Goal: Transaction & Acquisition: Book appointment/travel/reservation

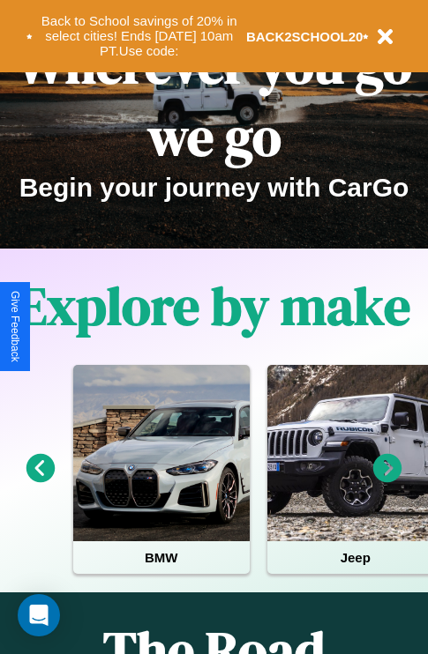
scroll to position [272, 0]
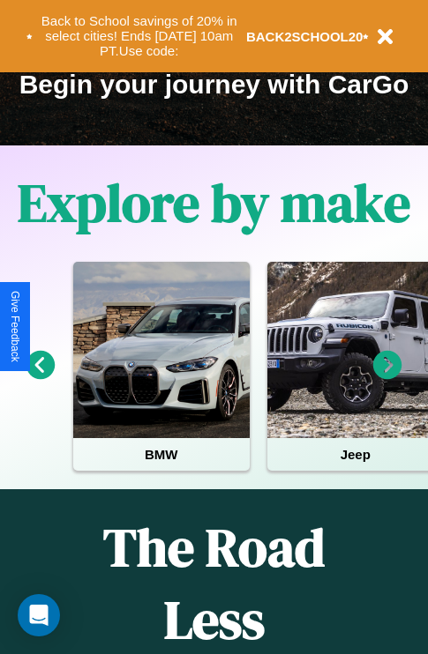
click at [387, 377] on icon at bounding box center [387, 365] width 29 height 29
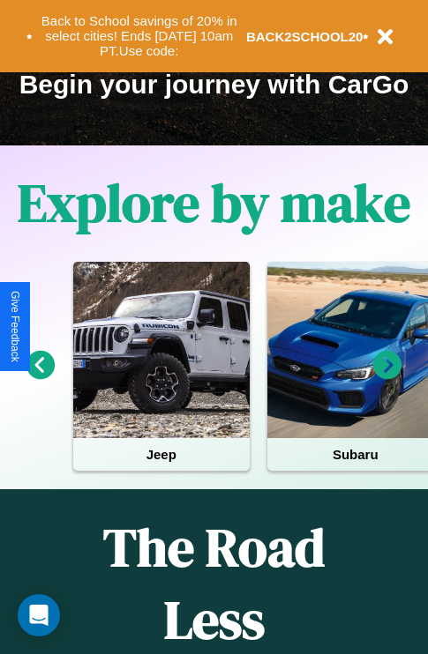
click at [387, 377] on icon at bounding box center [387, 365] width 29 height 29
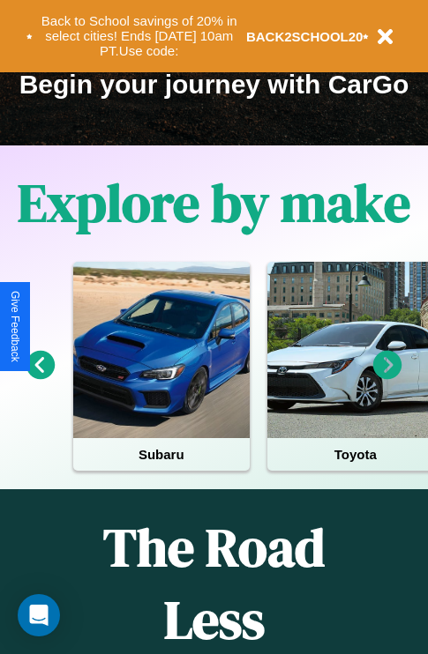
click at [387, 377] on icon at bounding box center [387, 365] width 29 height 29
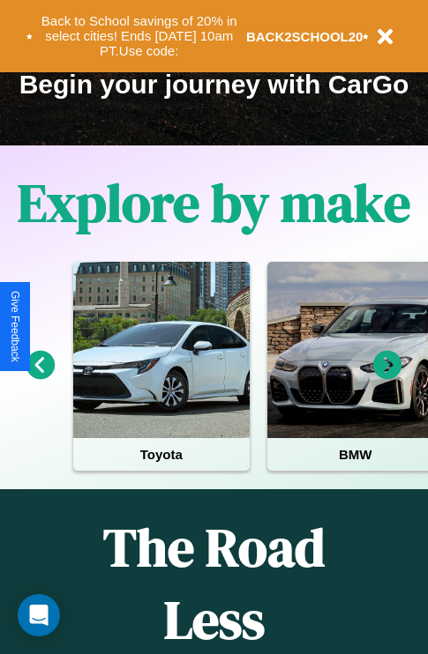
click at [40, 377] on icon at bounding box center [40, 365] width 29 height 29
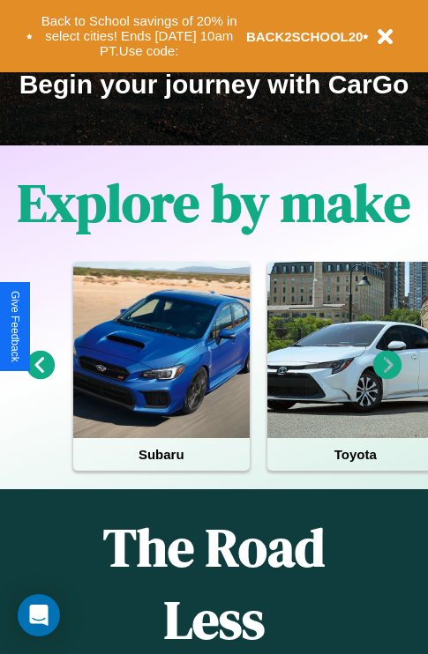
click at [387, 377] on icon at bounding box center [387, 365] width 29 height 29
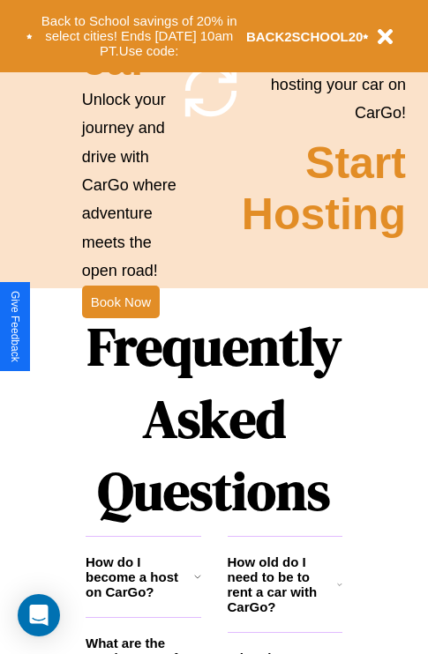
scroll to position [1717, 0]
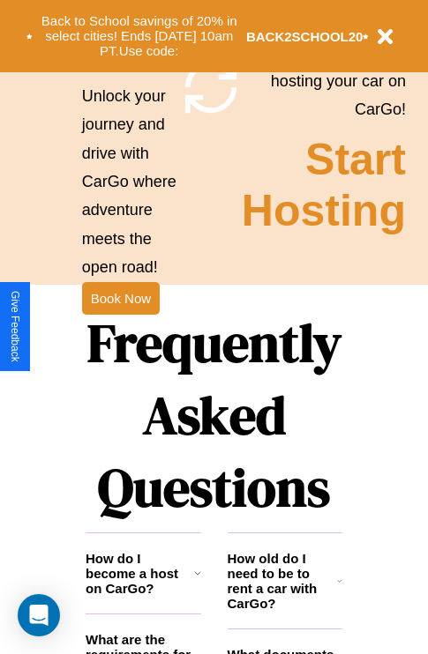
click at [120, 327] on h1 "Frequently Asked Questions" at bounding box center [214, 415] width 257 height 235
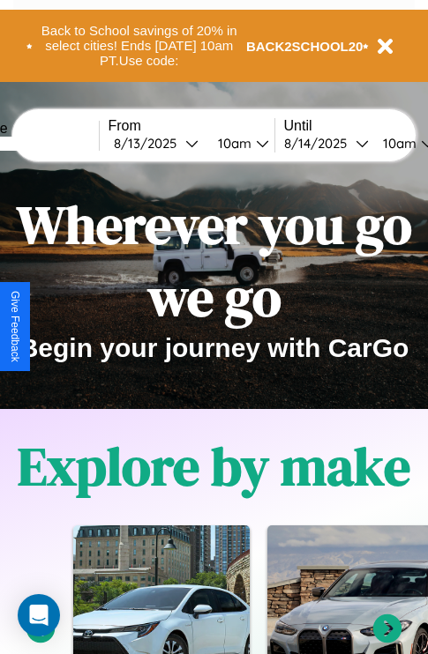
scroll to position [0, 0]
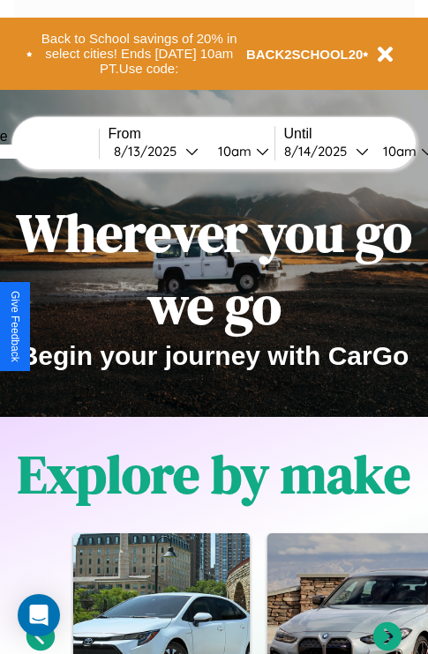
click at [59, 151] on input "text" at bounding box center [32, 152] width 132 height 14
type input "****"
click at [176, 151] on div "[DATE]" at bounding box center [149, 151] width 71 height 17
select select "*"
select select "****"
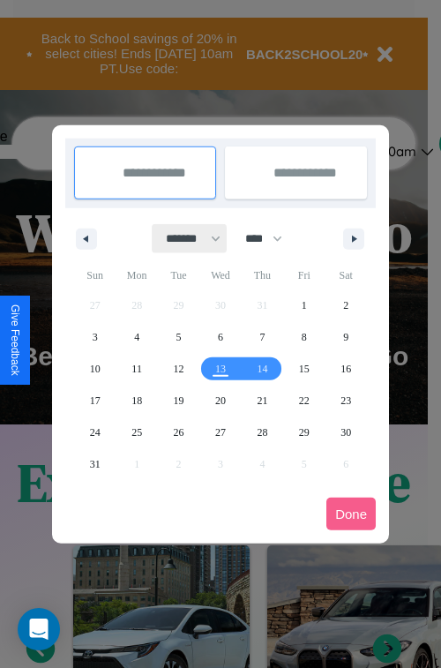
click at [185, 238] on select "******* ******** ***** ***** *** **** **** ****** ********* ******* ******** **…" at bounding box center [190, 238] width 75 height 29
select select "**"
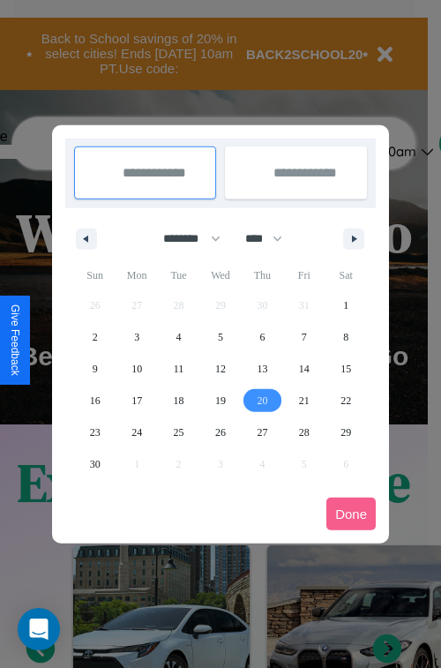
click at [262, 400] on span "20" at bounding box center [262, 401] width 11 height 32
type input "**********"
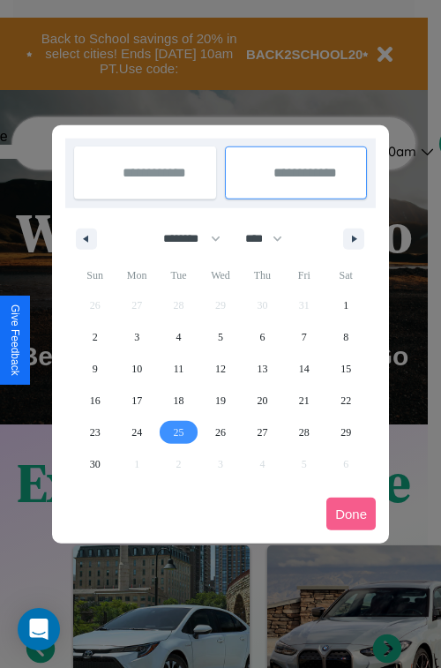
click at [178, 431] on span "25" at bounding box center [179, 432] width 11 height 32
type input "**********"
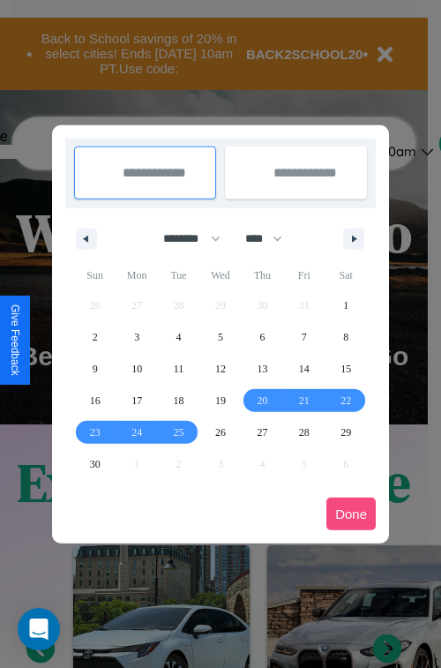
click at [351, 513] on button "Done" at bounding box center [350, 513] width 49 height 33
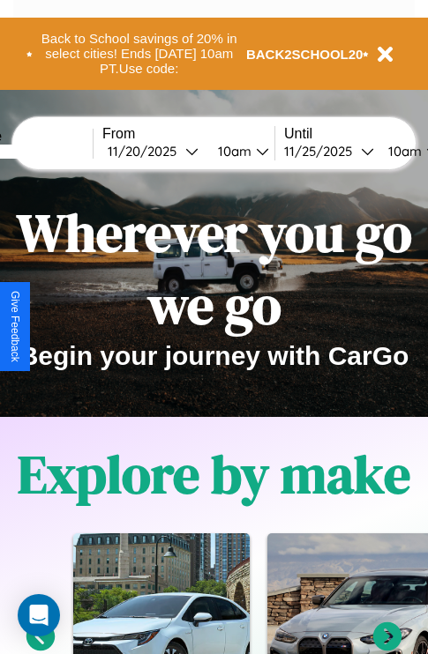
scroll to position [0, 71]
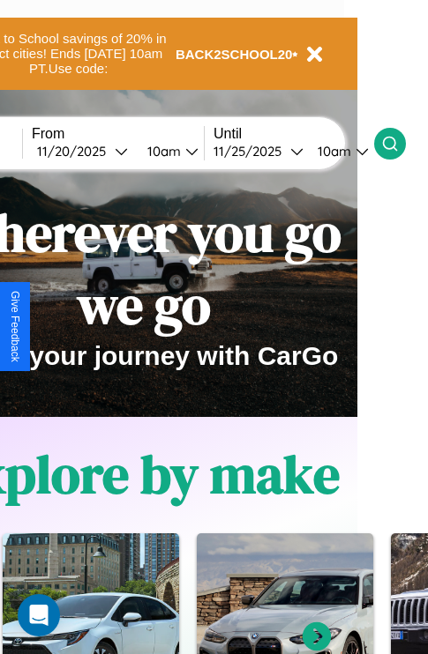
click at [399, 143] on icon at bounding box center [390, 144] width 18 height 18
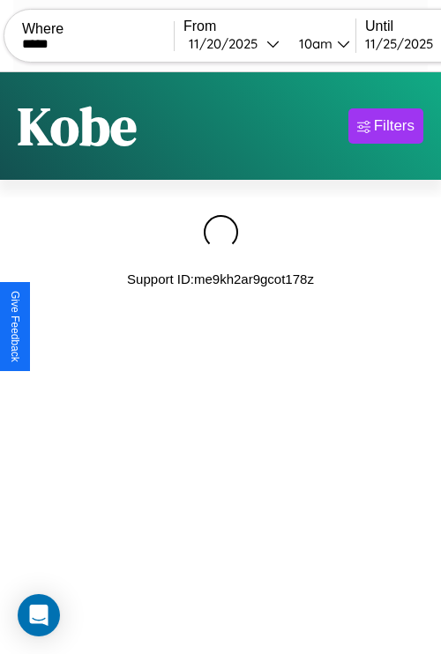
type input "*****"
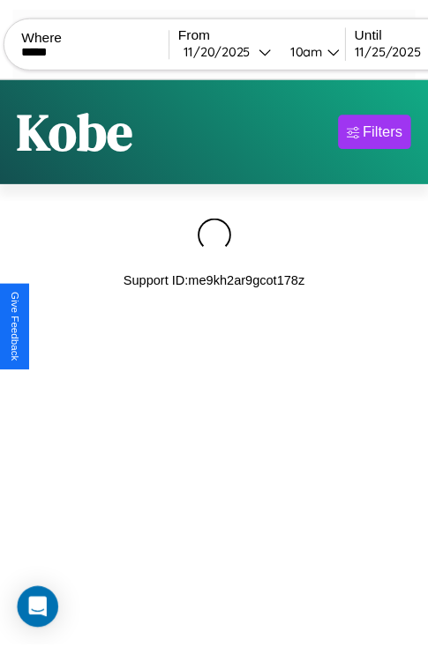
scroll to position [0, 161]
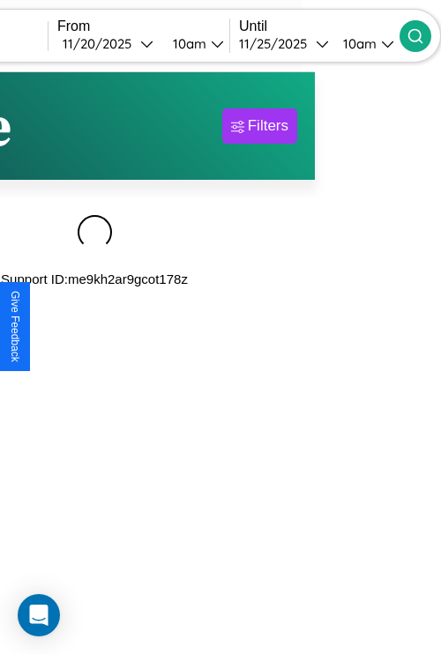
click at [424, 35] on icon at bounding box center [416, 36] width 18 height 18
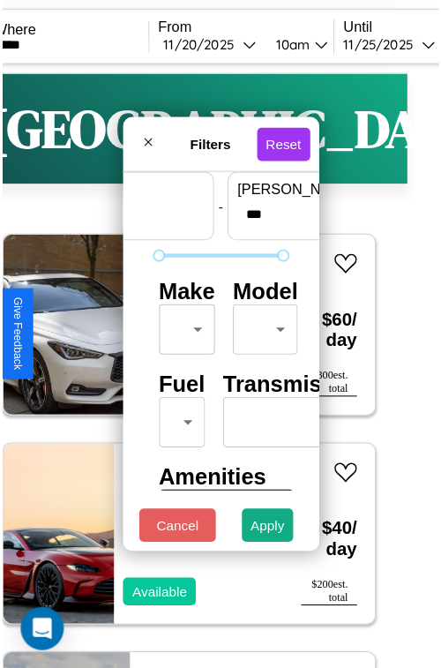
scroll to position [52, 0]
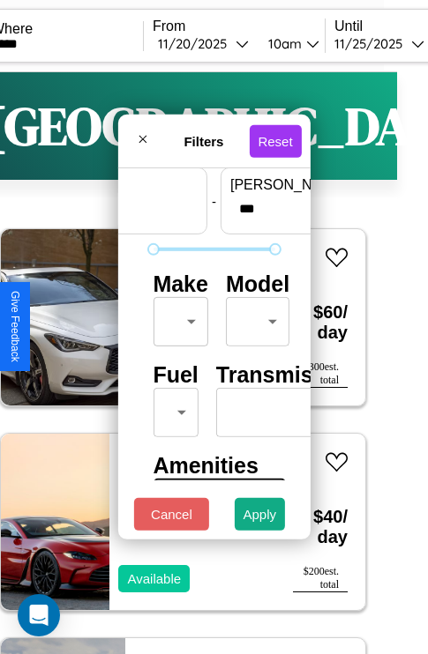
click at [177, 317] on body "CarGo Where ***** From [DATE] 10am Until [DATE] 10am Become a Host Login Sign U…" at bounding box center [183, 364] width 428 height 728
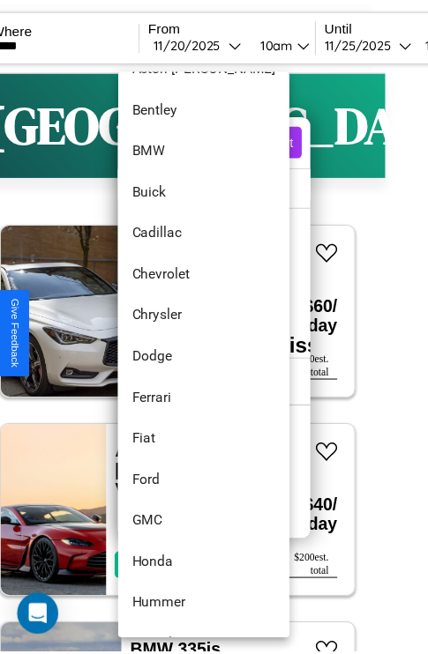
scroll to position [203, 0]
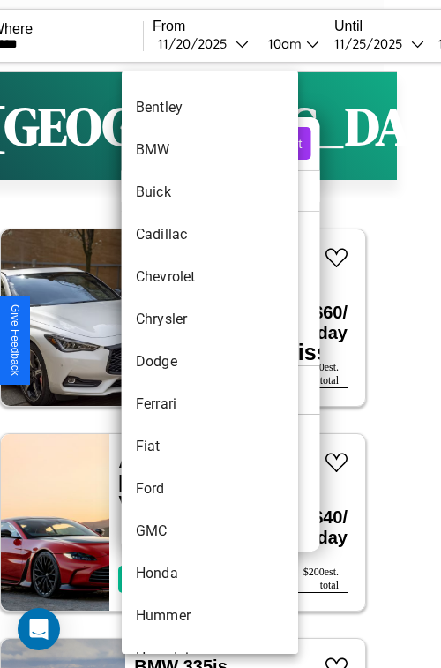
click at [176, 362] on li "Dodge" at bounding box center [210, 361] width 176 height 42
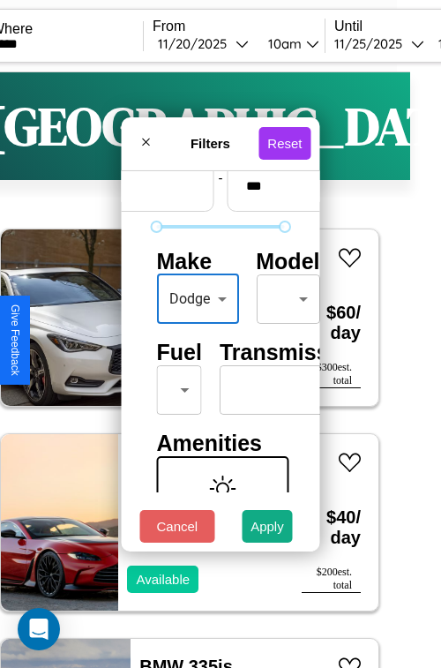
type input "*****"
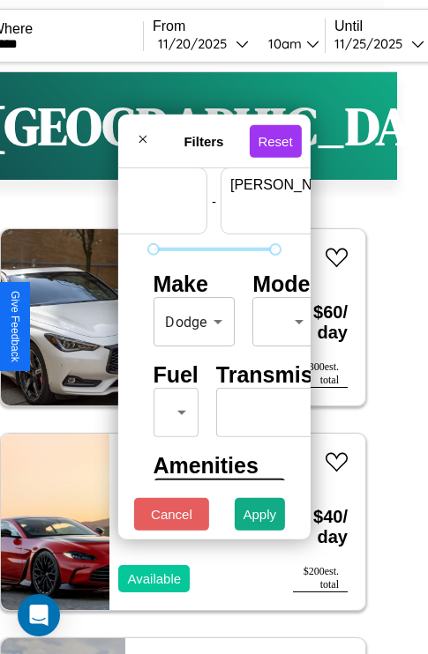
scroll to position [52, 109]
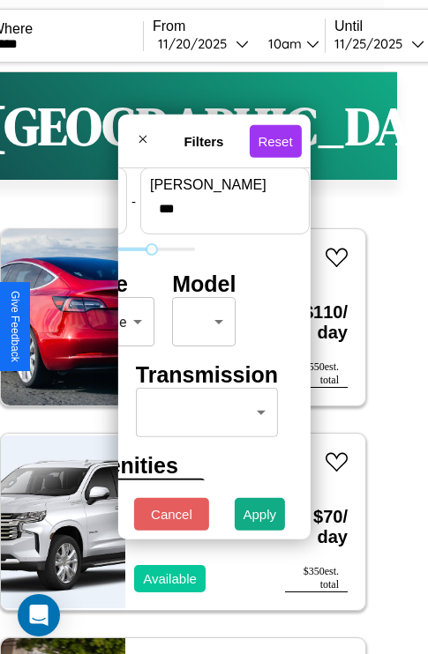
type input "***"
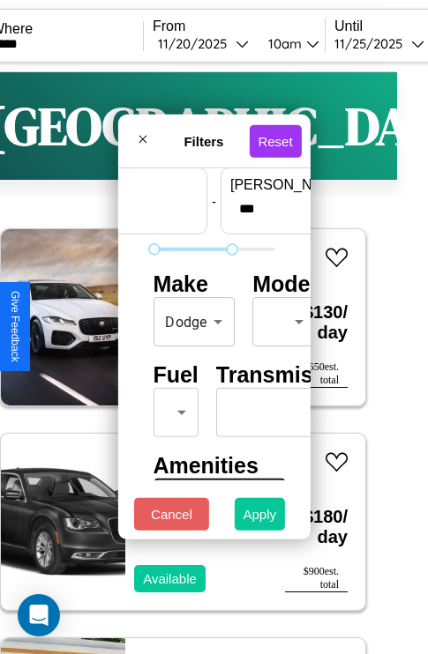
type input "*"
click at [260, 519] on button "Apply" at bounding box center [260, 514] width 51 height 33
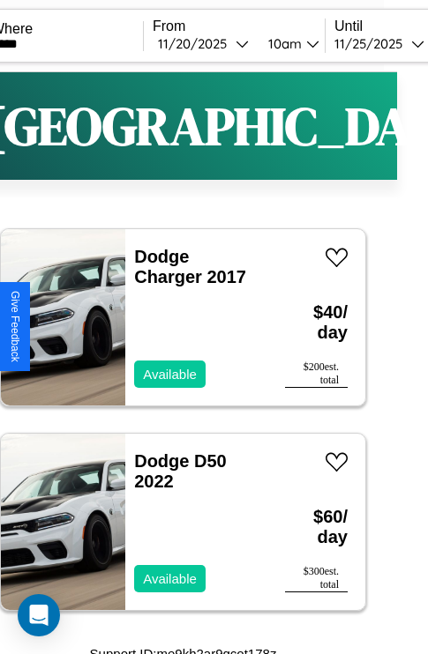
scroll to position [11, 31]
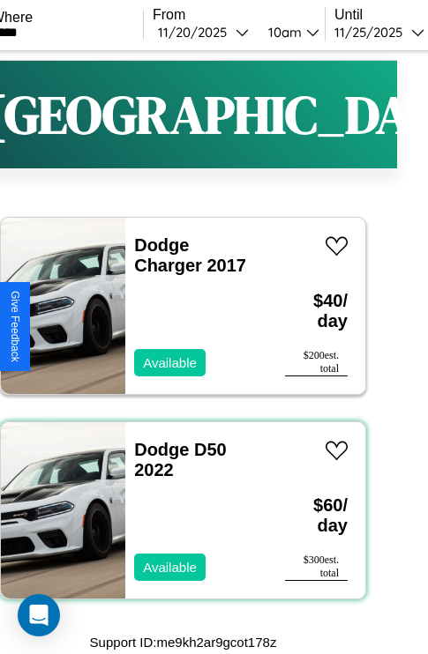
click at [176, 511] on div "Dodge D50 2022 Available" at bounding box center [196, 510] width 142 height 176
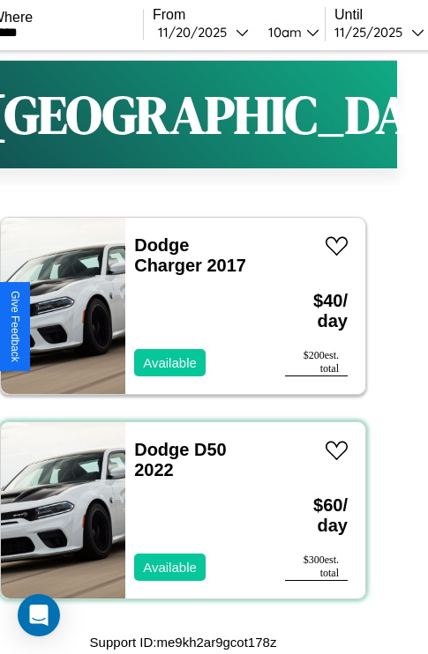
click at [176, 511] on div "Dodge D50 2022 Available" at bounding box center [196, 510] width 142 height 176
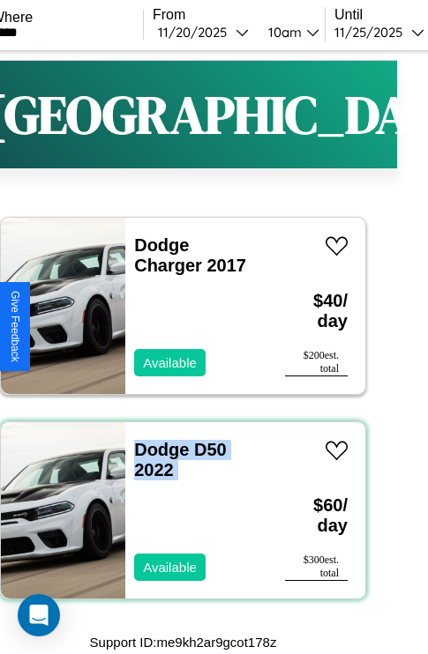
click at [176, 511] on div "Dodge D50 2022 Available" at bounding box center [196, 510] width 142 height 176
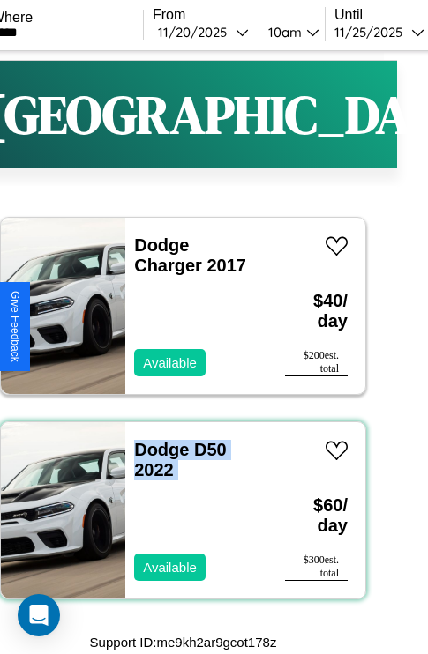
click at [176, 511] on div "Dodge D50 2022 Available" at bounding box center [196, 510] width 142 height 176
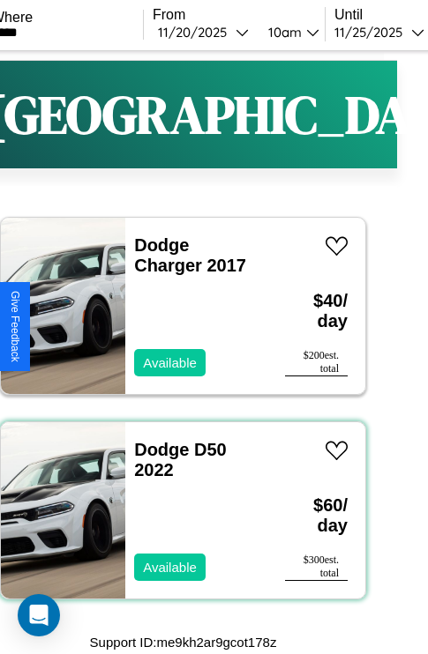
click at [176, 511] on div "Dodge D50 2022 Available" at bounding box center [196, 510] width 142 height 176
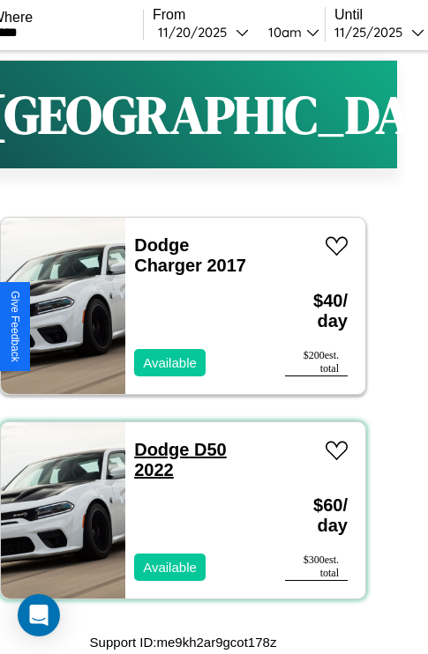
click at [156, 450] on link "Dodge D50 2022" at bounding box center [180, 460] width 92 height 40
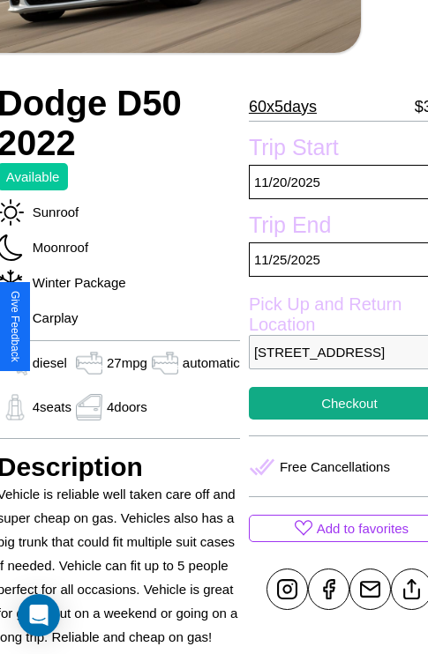
scroll to position [270, 78]
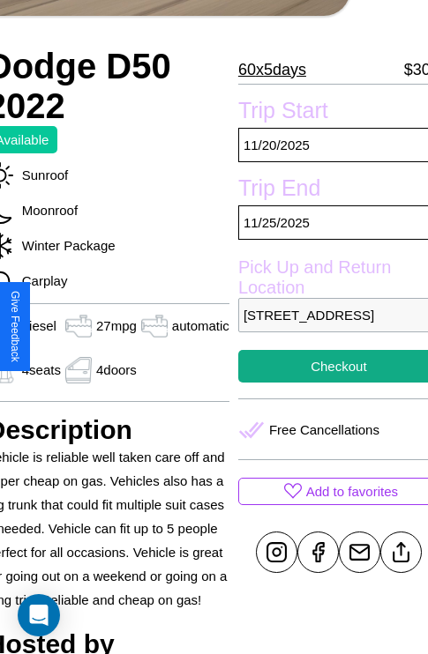
click at [326, 326] on p "[STREET_ADDRESS]" at bounding box center [338, 315] width 201 height 34
click at [326, 326] on p "1140 Pine Street Paris 11707 France" at bounding box center [338, 315] width 201 height 34
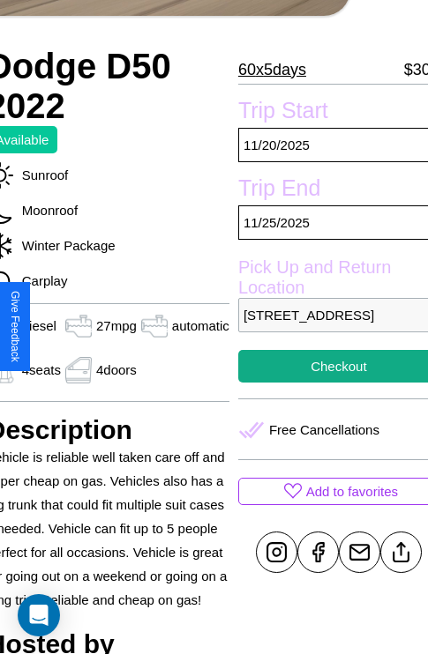
click at [326, 326] on p "1140 Pine Street Paris 11707 France" at bounding box center [338, 315] width 201 height 34
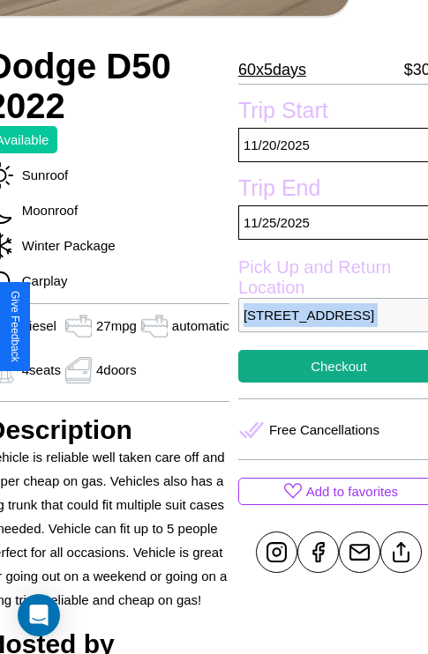
click at [326, 326] on p "1140 Pine Street Paris 11707 France" at bounding box center [338, 315] width 201 height 34
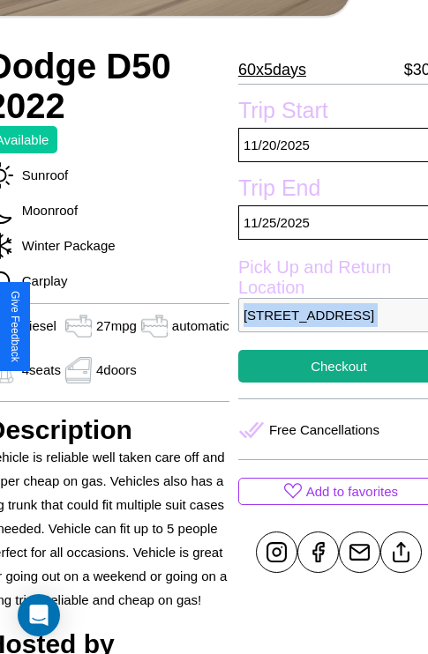
click at [326, 326] on p "1140 Pine Street Paris 11707 France" at bounding box center [338, 315] width 201 height 34
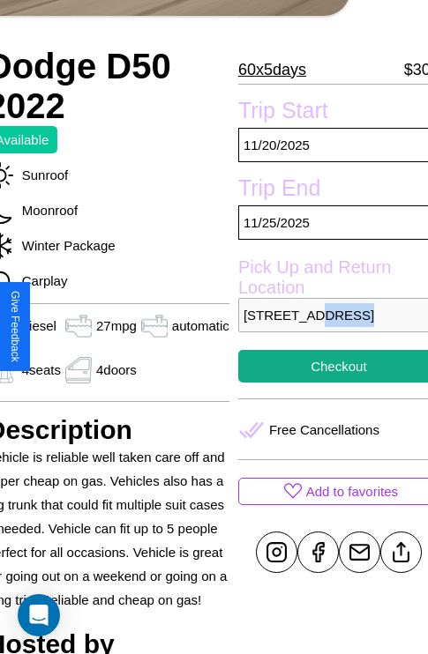
click at [326, 326] on p "1140 Pine Street Paris 11707 France" at bounding box center [338, 315] width 201 height 34
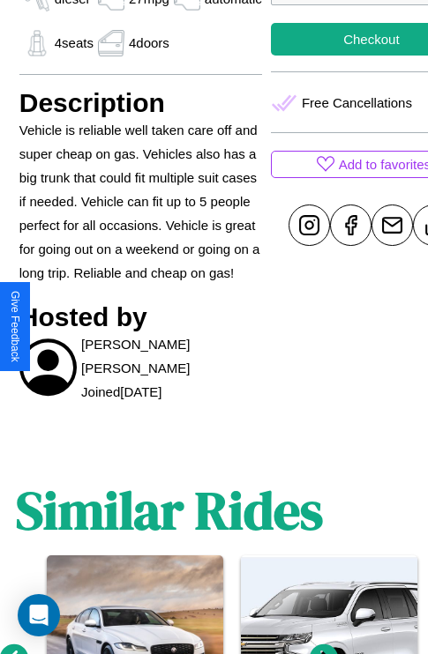
scroll to position [789, 26]
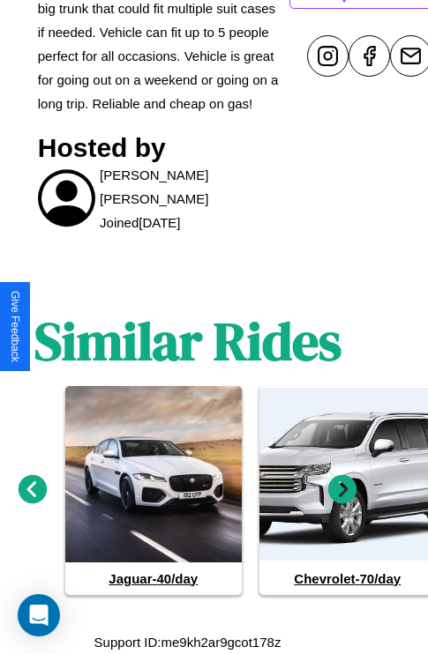
click at [342, 490] on icon at bounding box center [342, 488] width 29 height 29
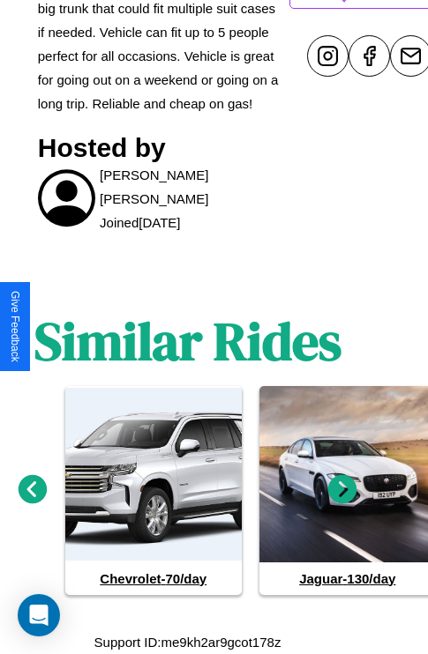
click at [32, 490] on icon at bounding box center [33, 488] width 29 height 29
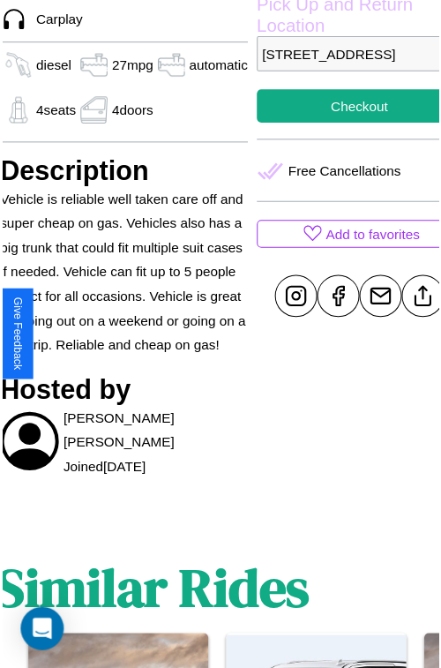
scroll to position [458, 78]
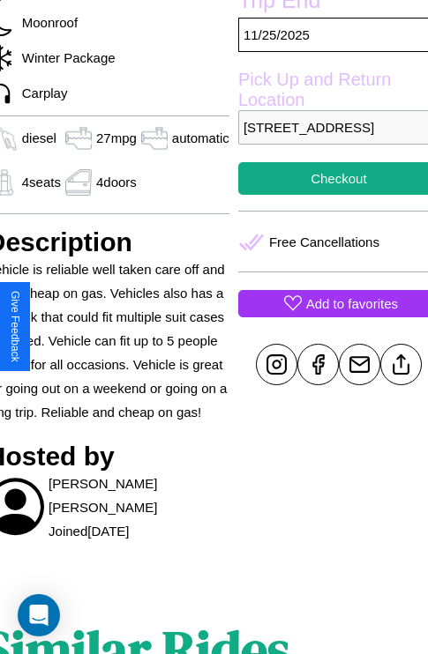
click at [326, 316] on p "Add to favorites" at bounding box center [352, 304] width 92 height 24
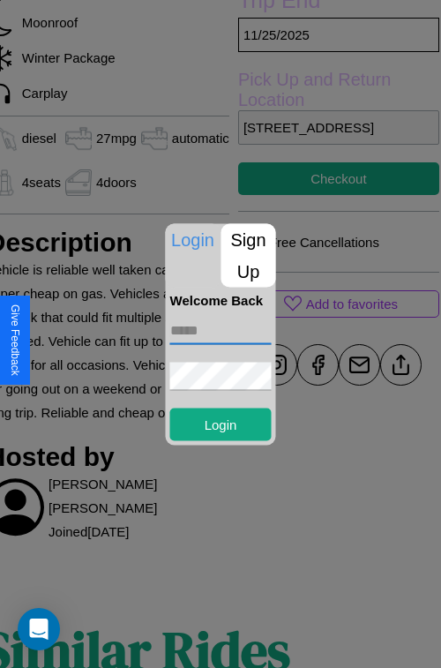
click at [220, 333] on input "text" at bounding box center [220, 330] width 101 height 28
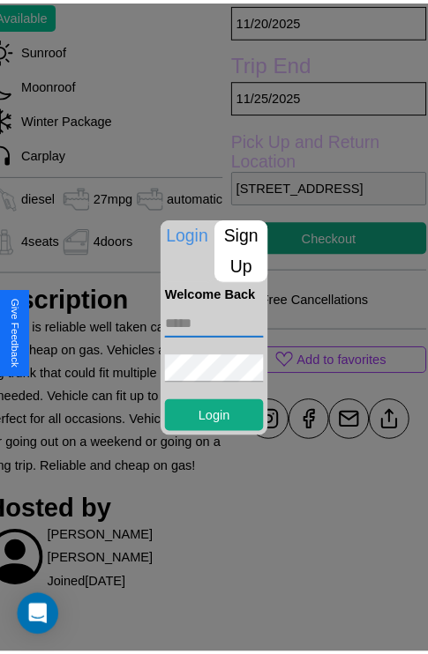
scroll to position [326, 78]
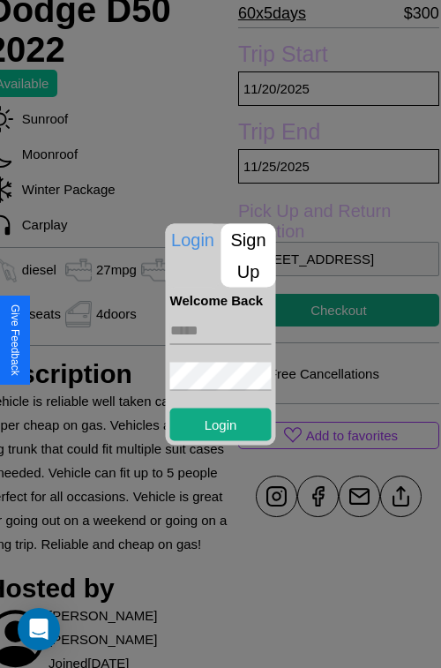
click at [326, 333] on div at bounding box center [220, 334] width 441 height 668
